Goal: Task Accomplishment & Management: Use online tool/utility

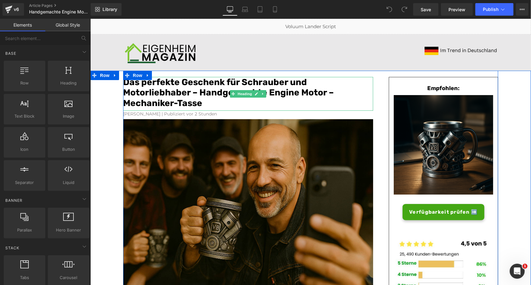
click at [246, 81] on font "Das perfekte Geschenk für Schrauber und Motorliebhaber – Handgemachte Engine Mo…" at bounding box center [228, 92] width 211 height 31
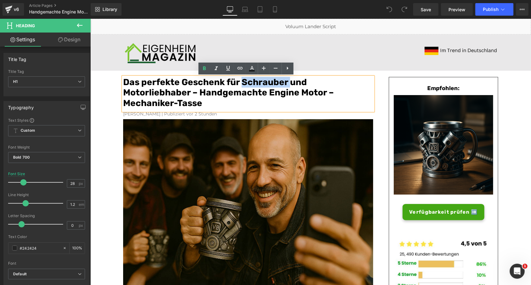
click at [242, 81] on font "Das perfekte Geschenk für Schrauber und Motorliebhaber – Handgemachte Engine Mo…" at bounding box center [228, 92] width 211 height 31
drag, startPoint x: 238, startPoint y: 81, endPoint x: 310, endPoint y: 79, distance: 71.3
click at [310, 79] on h1 "Das perfekte Geschenk für Schrauber und Motorliebhaber – Handgemachte Engine Mo…" at bounding box center [248, 93] width 250 height 32
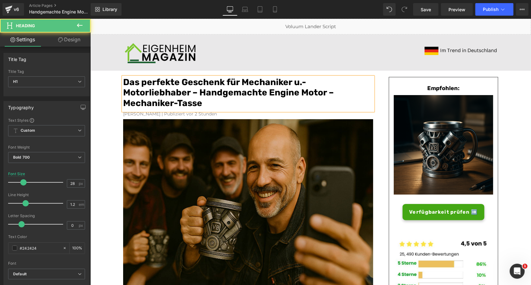
click at [288, 91] on font "Das perfekte Geschenk für Mechaniker u.- Motorliebhaber – Handgemachte Engine M…" at bounding box center [228, 92] width 211 height 31
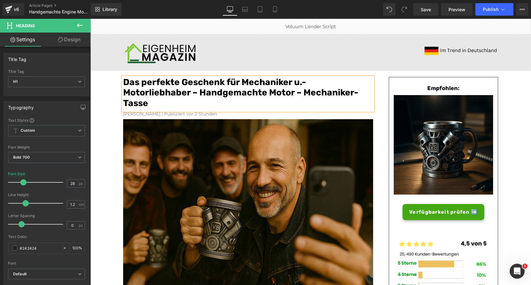
click at [288, 91] on font "Das perfekte Geschenk für Mechaniker u.- Motorliebhaber – Handgemachte Motor – …" at bounding box center [240, 92] width 235 height 31
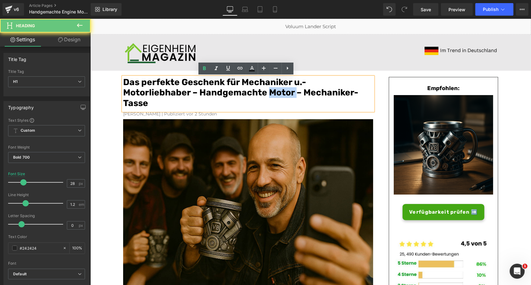
click at [288, 91] on font "Das perfekte Geschenk für Mechaniker u.- Motorliebhaber – Handgemachte Motor – …" at bounding box center [240, 92] width 235 height 31
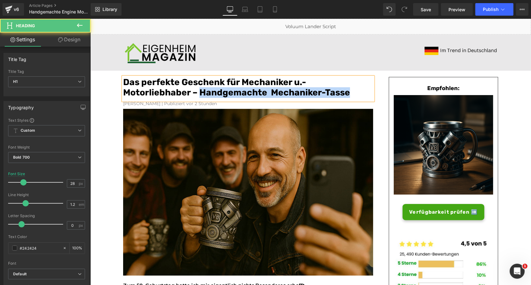
drag, startPoint x: 348, startPoint y: 93, endPoint x: 199, endPoint y: 88, distance: 149.6
click at [199, 88] on h1 "Das perfekte Geschenk für Mechaniker u.- Motorliebhaber – Handgemachte Mechanik…" at bounding box center [248, 87] width 250 height 21
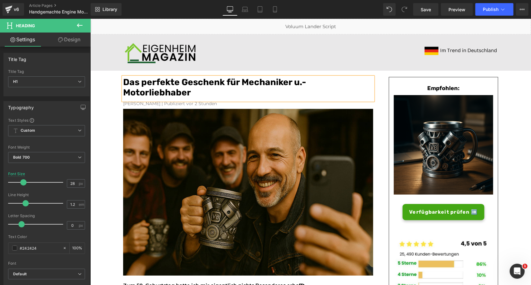
click at [166, 86] on font "Das perfekte Geschenk für Mechaniker u.- Motorliebhaber" at bounding box center [214, 87] width 183 height 21
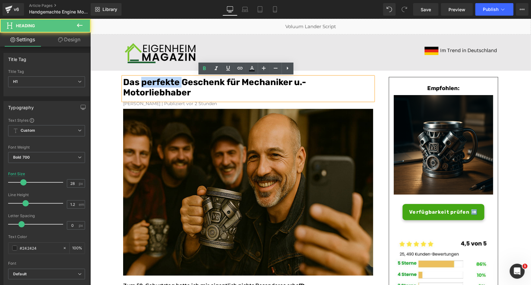
click at [166, 86] on font "Das perfekte Geschenk für Mechaniker u.- Motorliebhaber" at bounding box center [214, 87] width 183 height 21
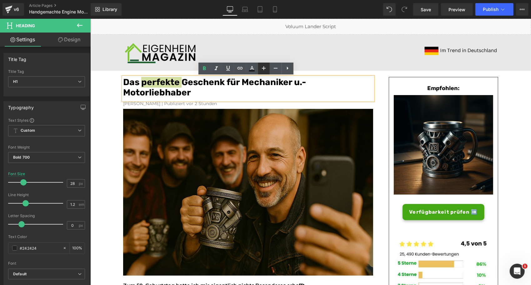
click at [264, 71] on icon at bounding box center [264, 68] width 8 height 8
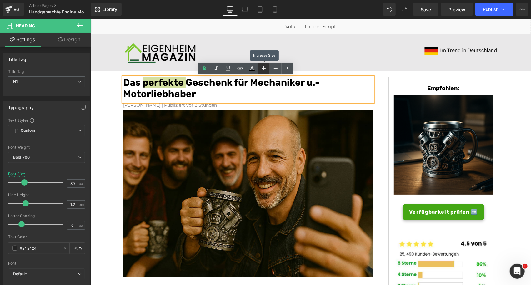
click at [264, 71] on icon at bounding box center [264, 68] width 8 height 8
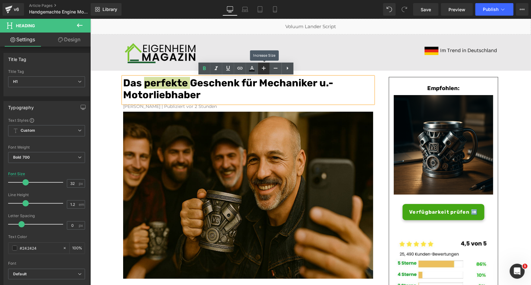
click at [264, 71] on icon at bounding box center [264, 68] width 8 height 8
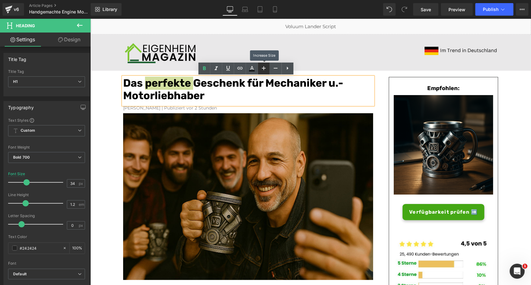
click at [264, 71] on icon at bounding box center [264, 68] width 8 height 8
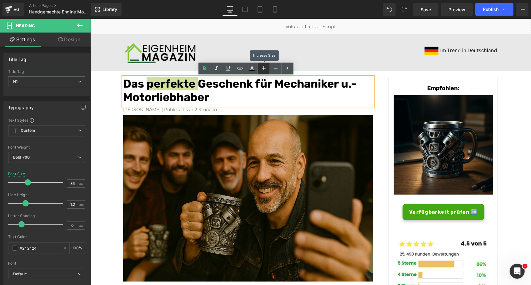
click at [265, 70] on icon at bounding box center [264, 68] width 8 height 8
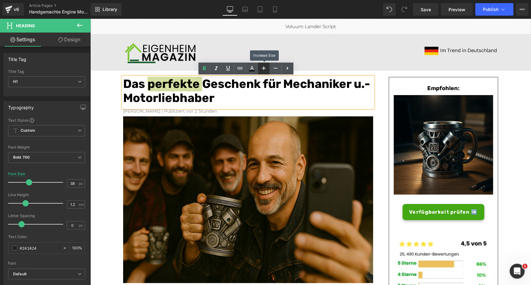
click at [265, 70] on icon at bounding box center [264, 68] width 8 height 8
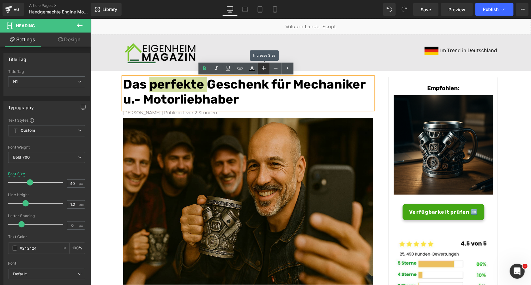
click at [265, 70] on icon at bounding box center [264, 68] width 8 height 8
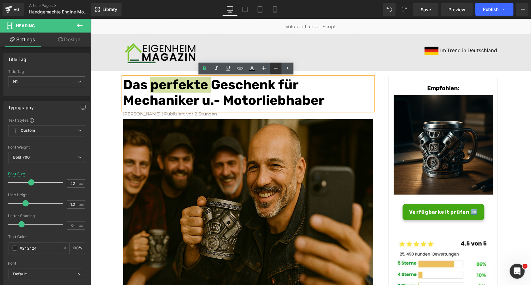
click at [277, 72] on link at bounding box center [276, 69] width 12 height 12
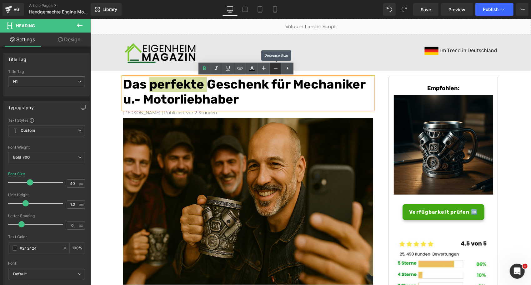
click at [277, 72] on link at bounding box center [276, 69] width 12 height 12
type input "38"
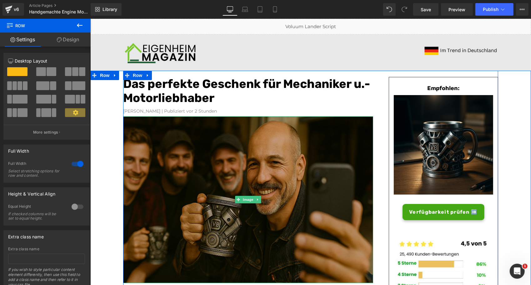
scroll to position [7, 0]
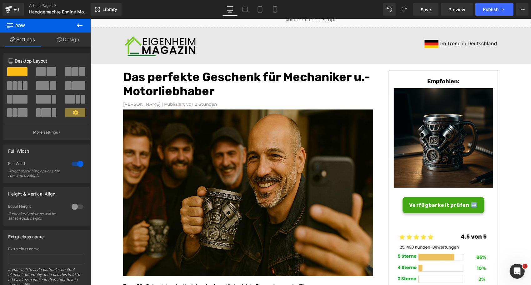
click at [81, 26] on icon at bounding box center [80, 26] width 8 height 8
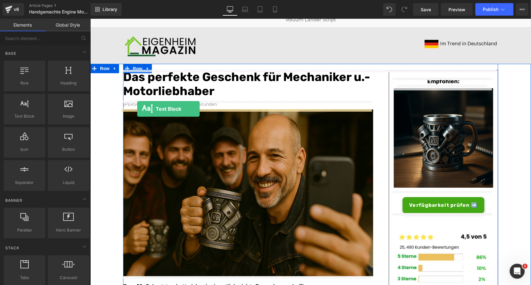
drag, startPoint x: 125, startPoint y: 128, endPoint x: 137, endPoint y: 109, distance: 22.9
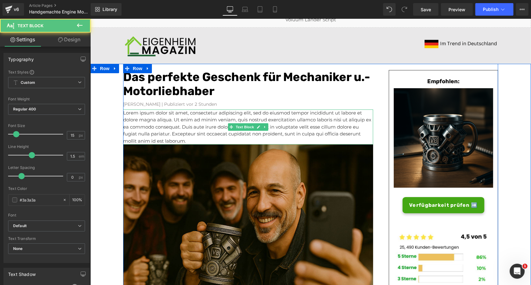
click at [141, 127] on p "Lorem ipsum dolor sit amet, consectetur adipiscing elit, sed do eiusmod tempor …" at bounding box center [248, 126] width 250 height 35
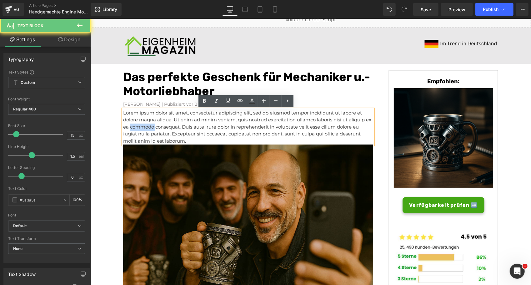
click at [141, 127] on p "Lorem ipsum dolor sit amet, consectetur adipiscing elit, sed do eiusmod tempor …" at bounding box center [248, 126] width 250 height 35
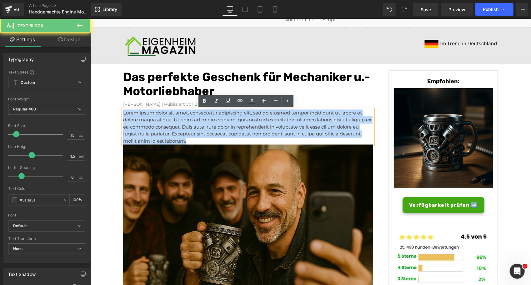
click at [141, 127] on p "Lorem ipsum dolor sit amet, consectetur adipiscing elit, sed do eiusmod tempor …" at bounding box center [248, 126] width 250 height 35
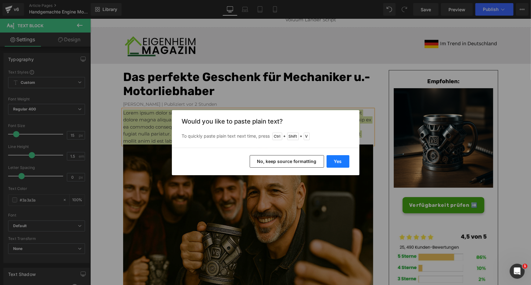
click at [337, 159] on button "Yes" at bounding box center [338, 161] width 23 height 13
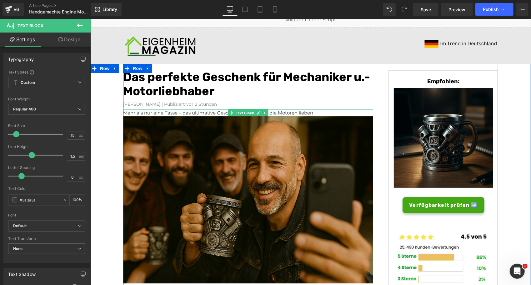
click at [211, 113] on p "Mehr als nur eine Tasse – das ultimative Geschenk für Männer, die Motoren lieben" at bounding box center [248, 112] width 250 height 7
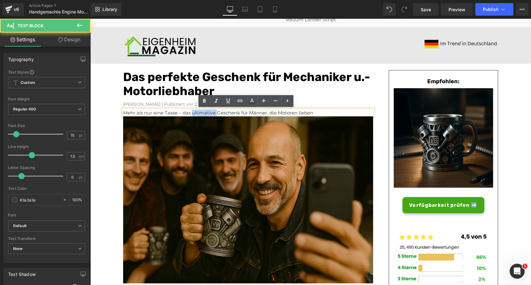
click at [211, 113] on p "Mehr als nur eine Tasse – das ultimative Geschenk für Männer, die Motoren lieben" at bounding box center [248, 112] width 250 height 7
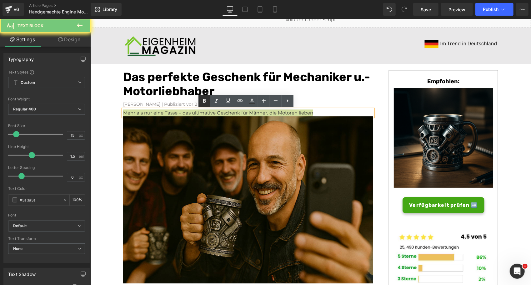
click at [208, 103] on icon at bounding box center [205, 101] width 8 height 8
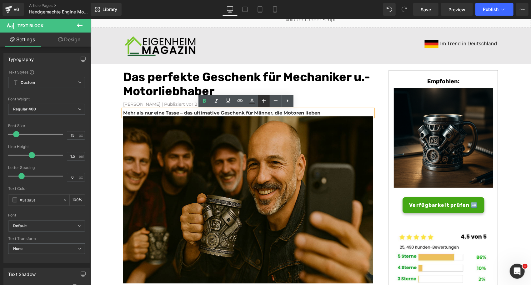
click at [264, 102] on icon at bounding box center [264, 101] width 8 height 8
type input "17"
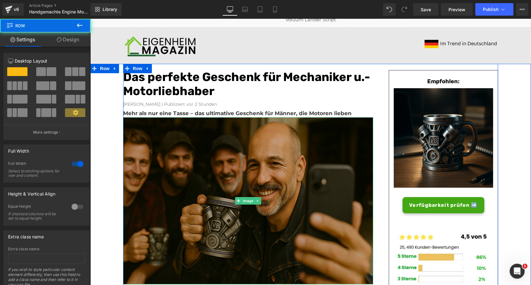
click at [143, 142] on img at bounding box center [248, 200] width 250 height 167
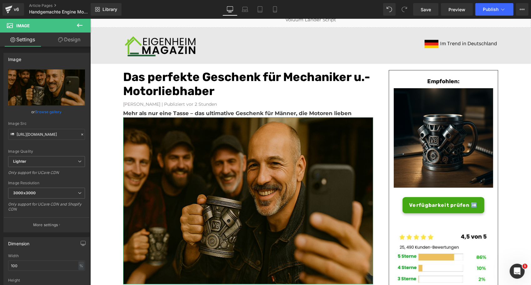
click at [63, 44] on link "Design" at bounding box center [69, 40] width 45 height 14
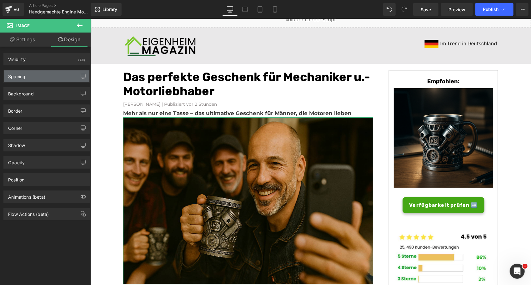
type input "0"
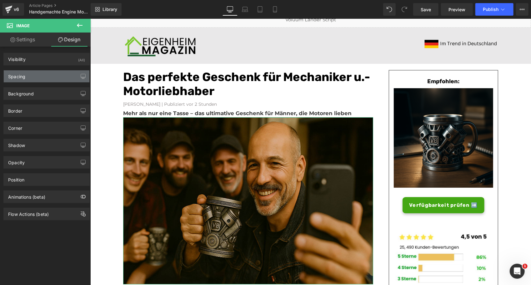
type input "0"
click at [42, 80] on div "Spacing" at bounding box center [47, 76] width 86 height 12
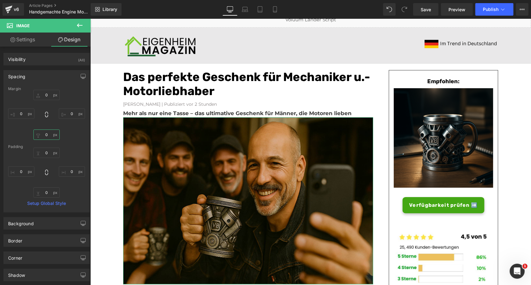
click at [43, 135] on input "0" at bounding box center [46, 134] width 26 height 10
type input "5"
type input "1"
click at [44, 197] on div "Margin 0px 0 0px 0 0px 0 Padding 0px 0 0px 0 0px 0 0px 0 Setup Global Style" at bounding box center [47, 149] width 86 height 125
click at [46, 193] on input "0" at bounding box center [46, 192] width 26 height 10
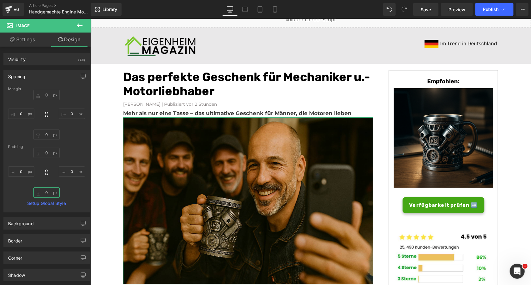
type input "5"
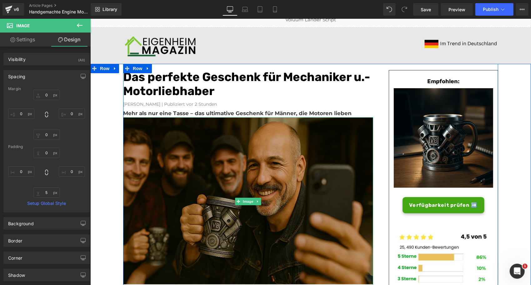
click at [172, 143] on img at bounding box center [248, 201] width 250 height 168
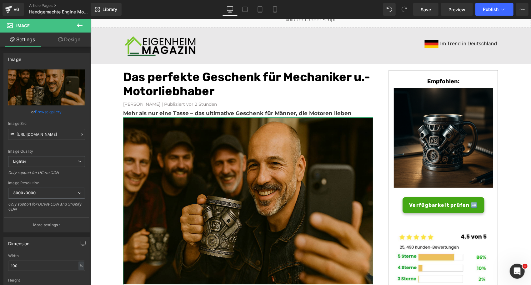
click at [61, 43] on link "Design" at bounding box center [69, 40] width 45 height 14
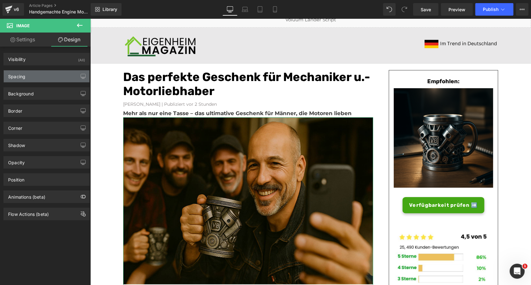
type input "0"
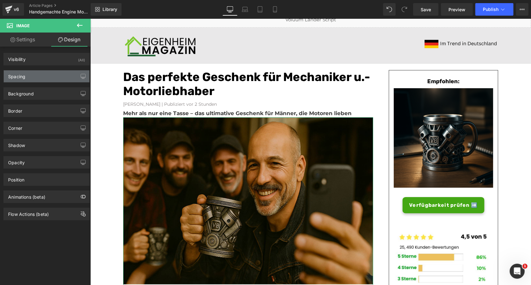
type input "0"
type input "5"
type input "0"
click at [33, 75] on div "Spacing" at bounding box center [47, 76] width 86 height 12
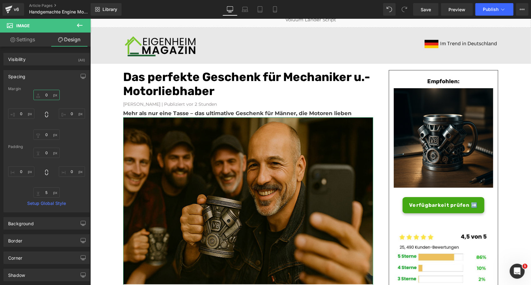
click at [48, 95] on input "0" at bounding box center [46, 95] width 26 height 10
type input "5"
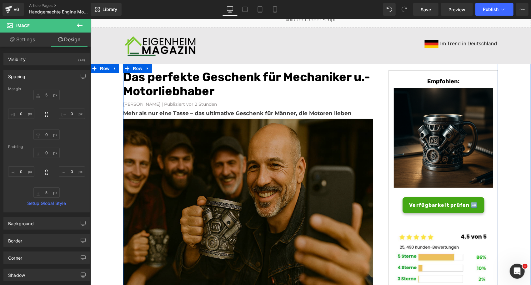
click at [126, 142] on img at bounding box center [248, 203] width 250 height 168
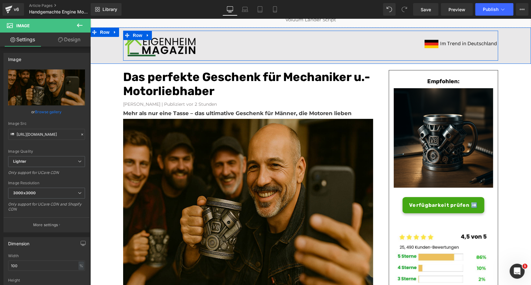
click at [272, 38] on div at bounding box center [217, 46] width 188 height 23
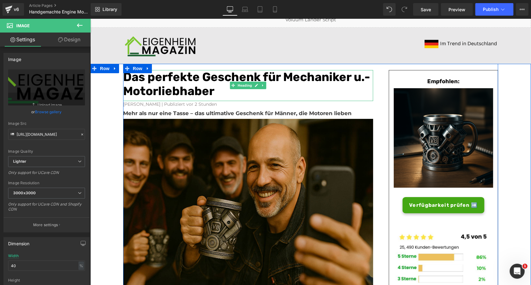
click at [215, 92] on h1 "Das perfekte Geschenk für Mechaniker u.- Motorliebhaber" at bounding box center [248, 84] width 250 height 28
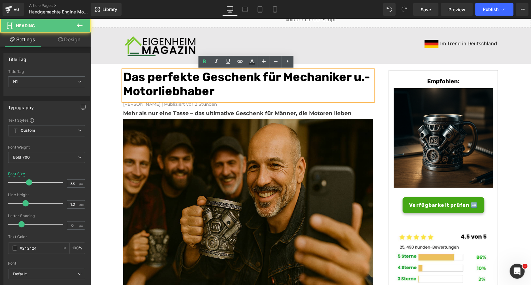
click at [215, 92] on h1 "Das perfekte Geschenk für Mechaniker u.- Motorliebhaber" at bounding box center [248, 84] width 250 height 28
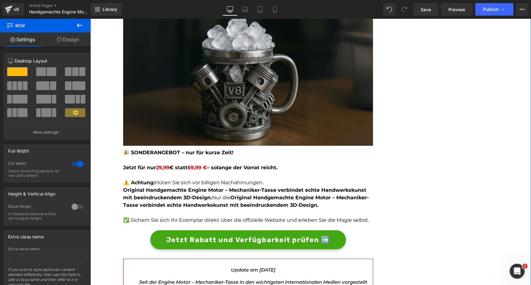
scroll to position [1660, 0]
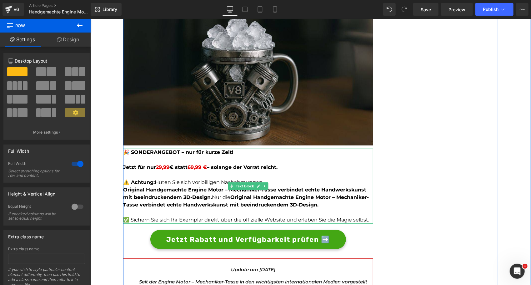
click at [212, 189] on strong "Original Handgemachte Engine Motor – Mechaniker-Tasse verbindet echte Handwerks…" at bounding box center [244, 192] width 243 height 13
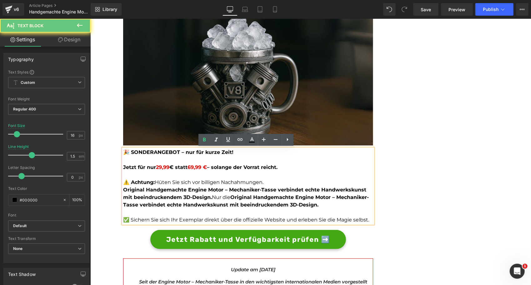
click at [195, 189] on strong "Original Handgemachte Engine Motor – Mechaniker-Tasse verbindet echte Handwerks…" at bounding box center [244, 192] width 243 height 13
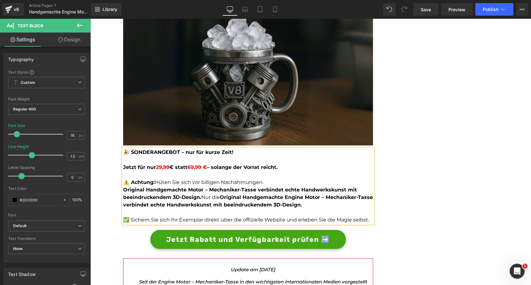
click at [199, 198] on p "Original Handgemachte Motor – Mechaniker-Tasse verbindet echte Handwerkskunst m…" at bounding box center [248, 197] width 250 height 23
drag, startPoint x: 246, startPoint y: 197, endPoint x: 322, endPoint y: 197, distance: 76.0
click at [322, 197] on strong "Original Handgemachte Engine Motor – Mechaniker-Tasse verbindet echte Handwerks…" at bounding box center [248, 200] width 250 height 13
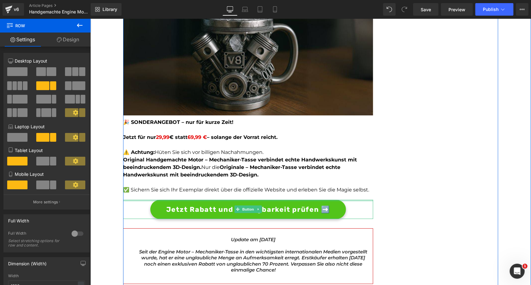
scroll to position [1693, 0]
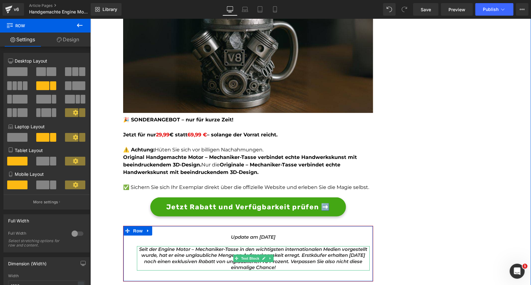
click at [177, 248] on icon "Seit der Engine Motor – Mechaniker-Tasse in den wichtigsten internationalen Med…" at bounding box center [253, 258] width 228 height 24
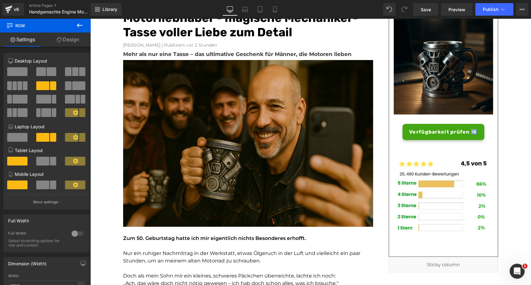
scroll to position [0, 0]
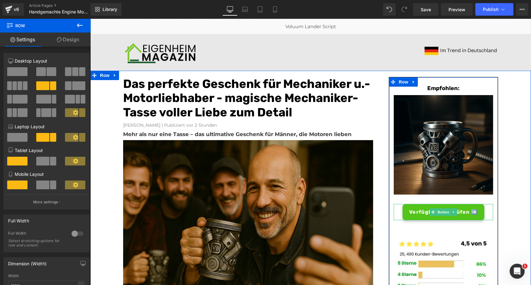
click at [404, 217] on link "Verfügbarkeit prüfen ➡️" at bounding box center [443, 212] width 82 height 16
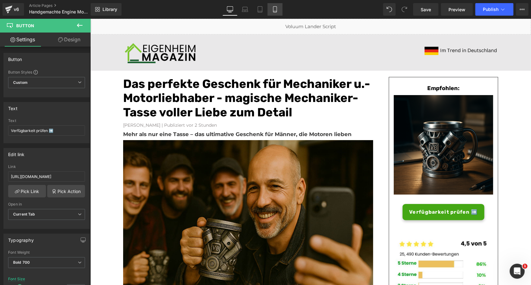
click at [276, 8] on icon at bounding box center [275, 9] width 6 height 6
type input "14"
type input "100"
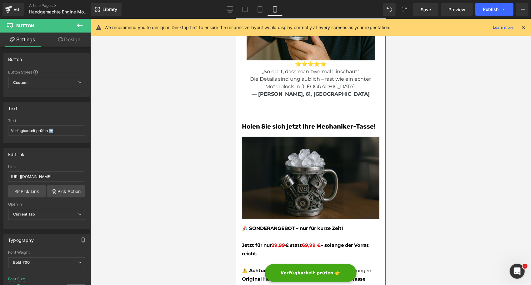
scroll to position [1585, 0]
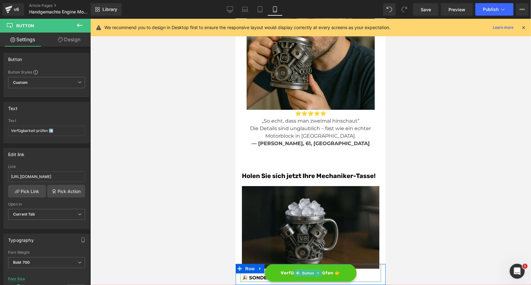
click at [276, 273] on link "Verfügbarkeit prüfen 👉" at bounding box center [311, 273] width 92 height 18
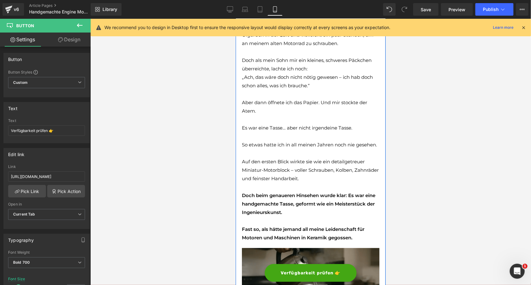
scroll to position [164, 0]
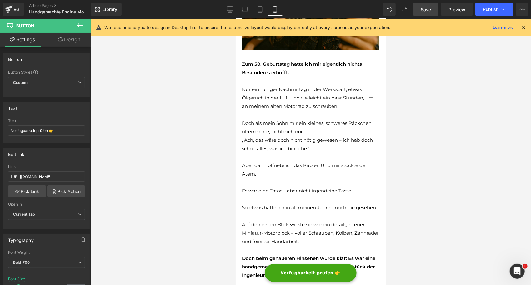
click at [431, 9] on span "Save" at bounding box center [426, 9] width 10 height 7
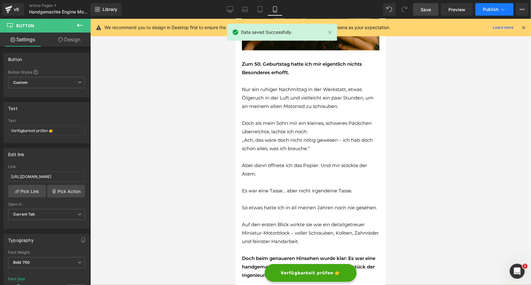
click at [499, 6] on button "Publish" at bounding box center [495, 9] width 38 height 13
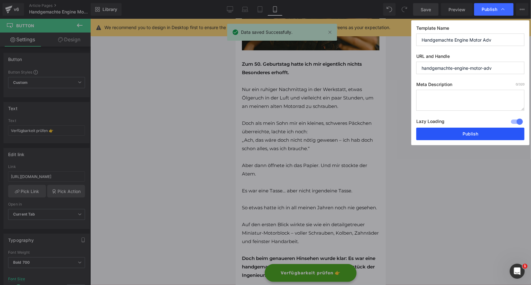
click at [450, 129] on button "Publish" at bounding box center [471, 134] width 108 height 13
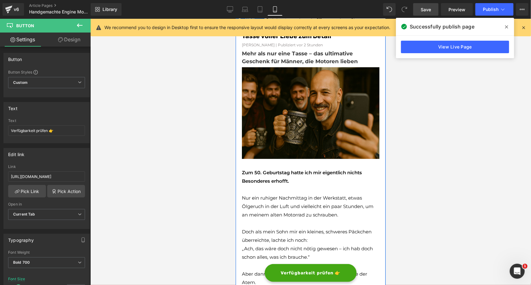
scroll to position [55, 0]
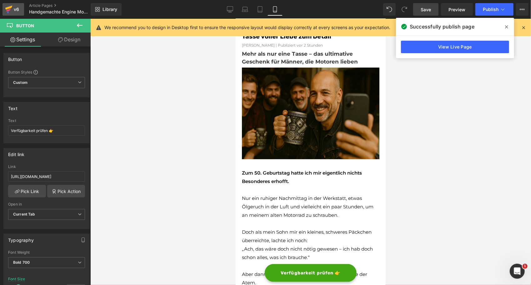
click at [6, 9] on icon at bounding box center [8, 8] width 7 height 4
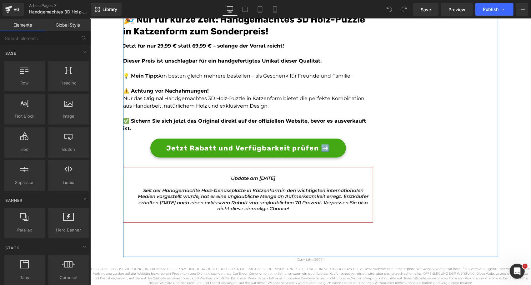
scroll to position [1849, 0]
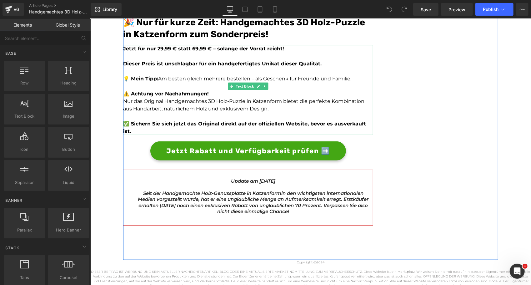
click at [148, 100] on p "Nur das Original Handgemachtes 3D Holz-Puzzle in Katzenform bietet die perfekte…" at bounding box center [248, 104] width 250 height 15
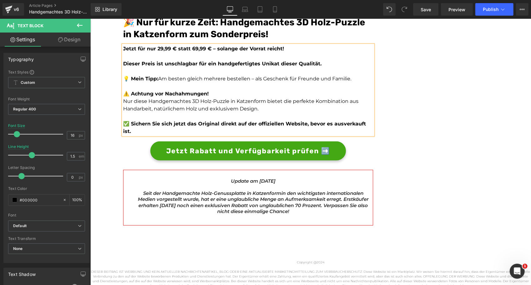
click at [187, 99] on p "Nur diese Handgemachtes 3D Holz-Puzzle in Katzenform bietet die perfekte Kombin…" at bounding box center [248, 104] width 250 height 15
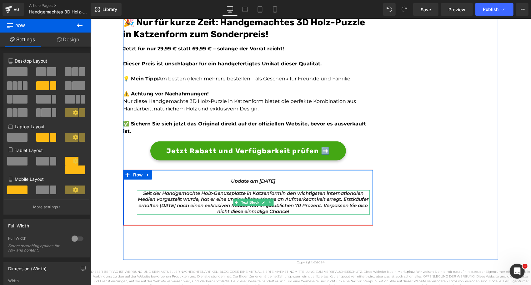
click at [214, 190] on span "Seit der Handgemachte Holz-Genussplatte in Katzenform" at bounding box center [212, 193] width 138 height 6
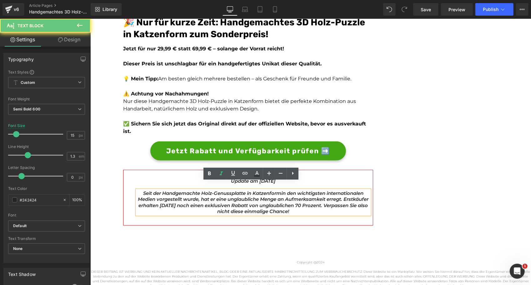
click at [214, 190] on span "Seit der Handgemachte Holz-Genussplatte in Katzenform" at bounding box center [212, 193] width 138 height 6
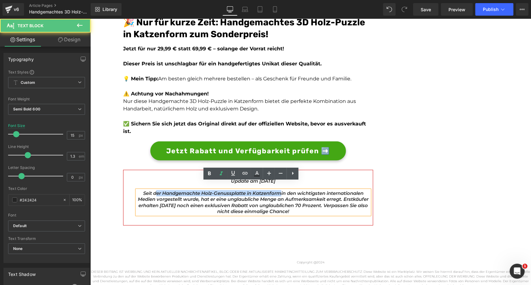
drag, startPoint x: 276, startPoint y: 185, endPoint x: 152, endPoint y: 186, distance: 124.5
click at [152, 190] on span "Seit der Handgemachte Holz-Genussplatte in Katzenform" at bounding box center [212, 193] width 138 height 6
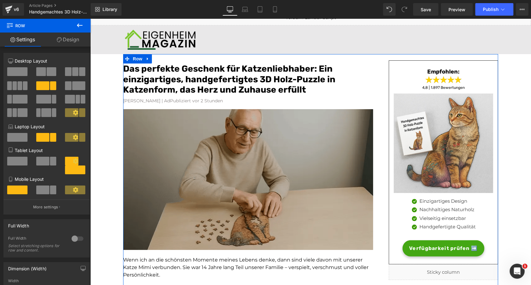
scroll to position [0, 0]
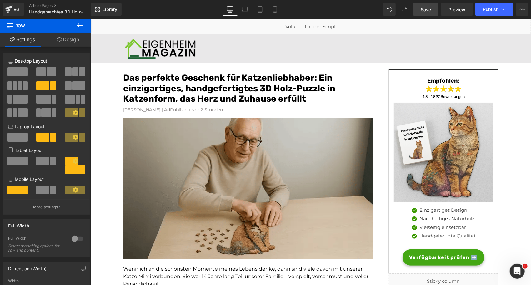
click at [421, 9] on link "Save" at bounding box center [425, 9] width 25 height 13
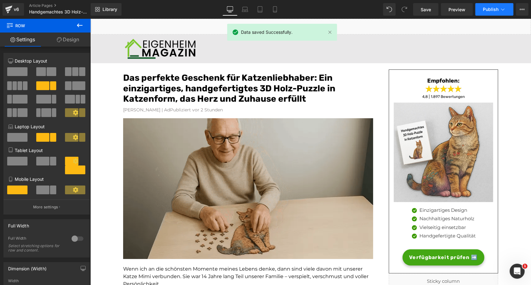
click at [489, 9] on span "Publish" at bounding box center [491, 9] width 16 height 5
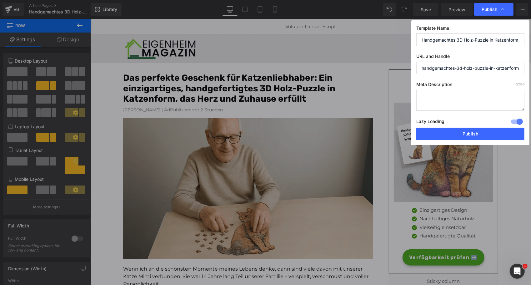
click at [515, 122] on div at bounding box center [517, 122] width 15 height 10
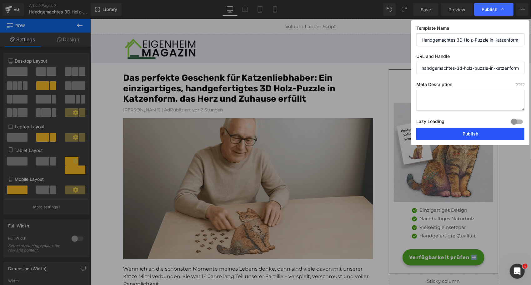
click at [489, 132] on button "Publish" at bounding box center [471, 134] width 108 height 13
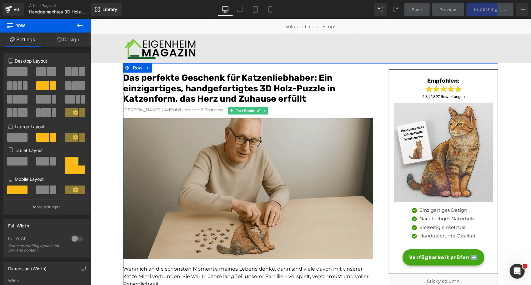
click at [176, 111] on font "Konrad Cronenberg | AdPubliziert vor 2 Stunden" at bounding box center [173, 110] width 100 height 6
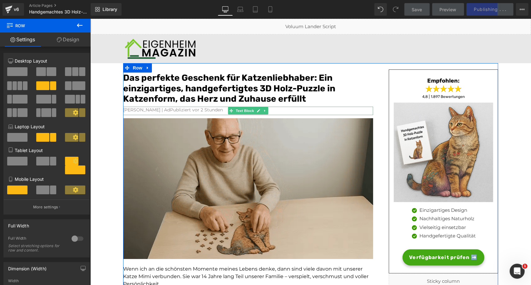
click at [176, 111] on font "Konrad Cronenberg | AdPubliziert vor 2 Stunden" at bounding box center [173, 110] width 100 height 6
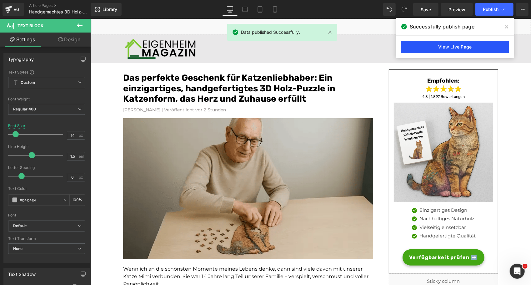
click at [452, 50] on link "View Live Page" at bounding box center [455, 47] width 108 height 13
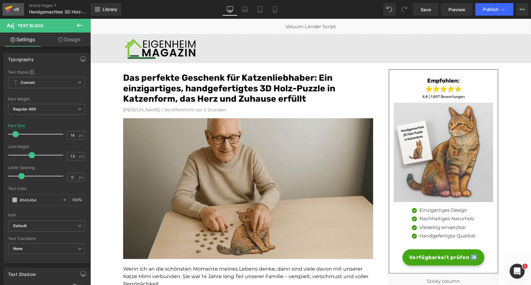
click at [18, 10] on div "v6" at bounding box center [17, 9] width 8 height 8
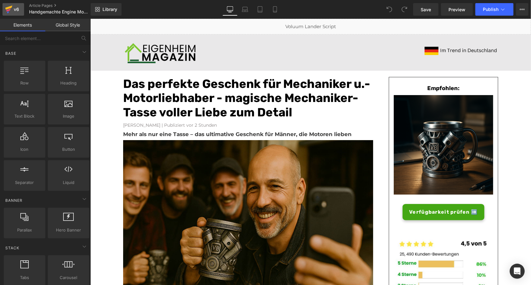
click at [13, 4] on link "v6" at bounding box center [14, 9] width 22 height 13
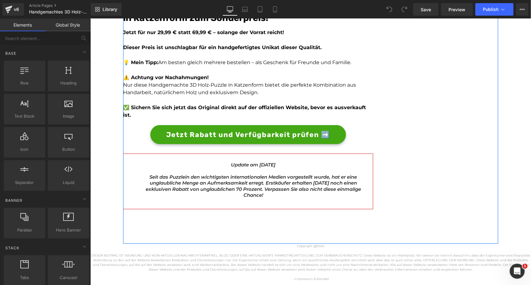
scroll to position [1865, 0]
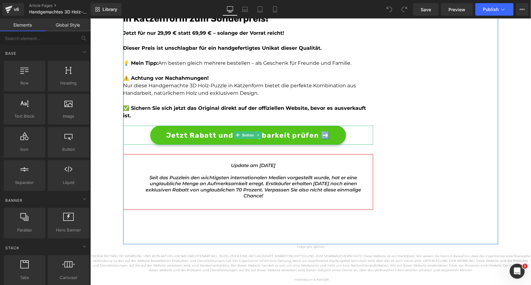
click at [181, 130] on span "Jetzt Rabatt und Verfügbarkeit prüfen ➡️" at bounding box center [248, 135] width 164 height 10
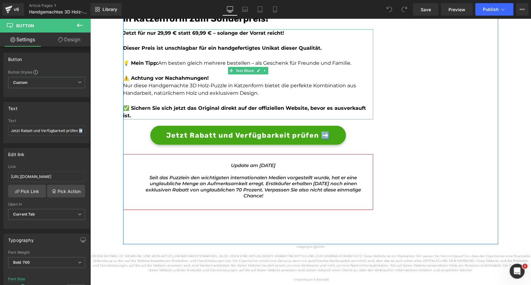
click at [144, 84] on p "Nur diese Handgemachte 3D Holz-Puzzle in Katzenform bietet die perfekte Kombina…" at bounding box center [248, 89] width 250 height 15
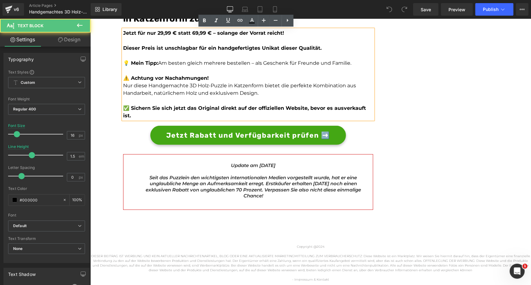
click at [144, 84] on p "Nur diese Handgemachte 3D Holz-Puzzle in Katzenform bietet die perfekte Kombina…" at bounding box center [248, 89] width 250 height 15
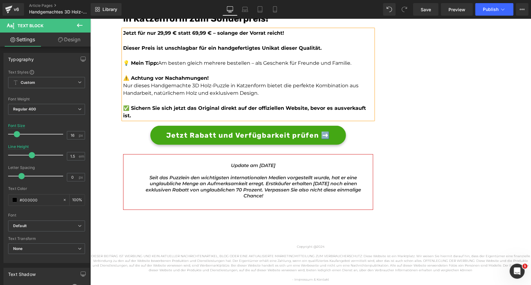
click at [149, 84] on p "Nur dieses Handgemachte 3D Holz-Puzzle in Katzenform bietet die perfekte Kombin…" at bounding box center [248, 89] width 250 height 15
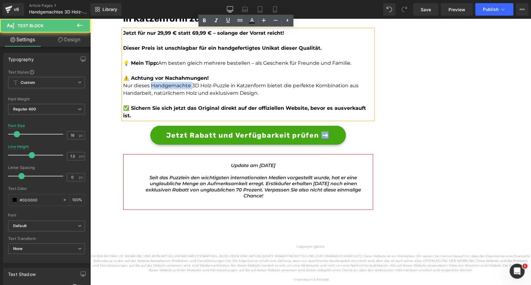
click at [149, 84] on p "Nur dieses Handgemachte 3D Holz-Puzzle in Katzenform bietet die perfekte Kombin…" at bounding box center [248, 89] width 250 height 15
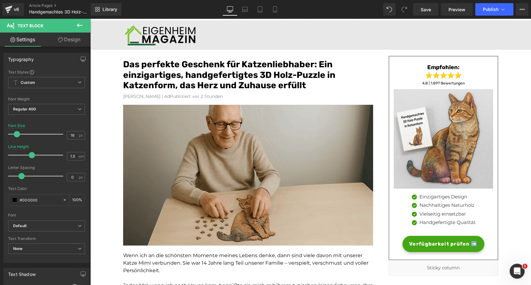
scroll to position [0, 0]
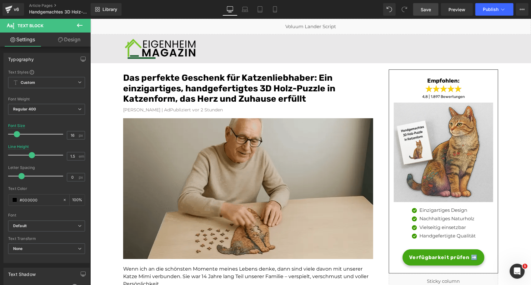
click at [421, 8] on link "Save" at bounding box center [425, 9] width 25 height 13
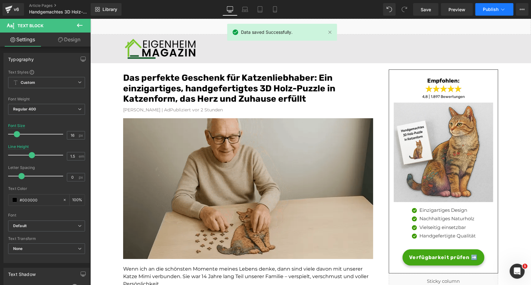
click at [502, 9] on icon at bounding box center [503, 9] width 6 height 6
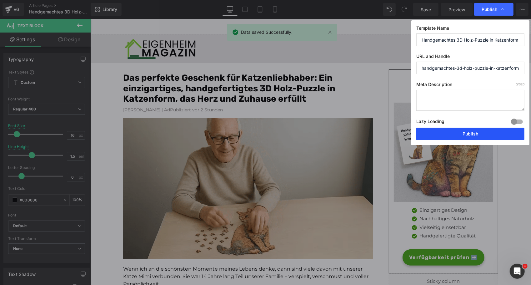
click at [438, 133] on button "Publish" at bounding box center [471, 134] width 108 height 13
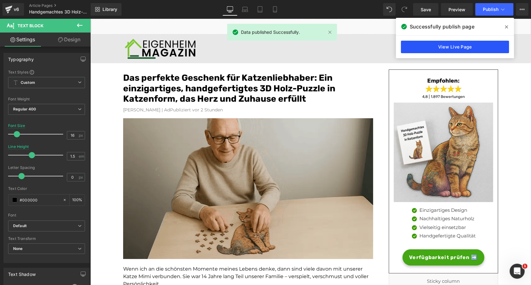
click at [446, 46] on link "View Live Page" at bounding box center [455, 47] width 108 height 13
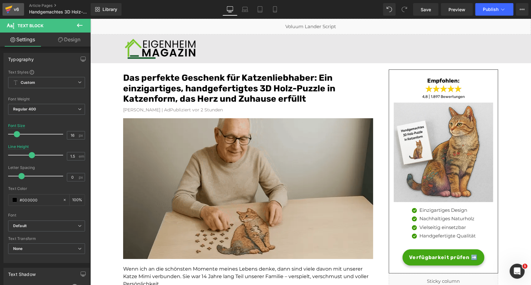
click at [9, 9] on icon at bounding box center [8, 10] width 4 height 3
